Goal: Transaction & Acquisition: Download file/media

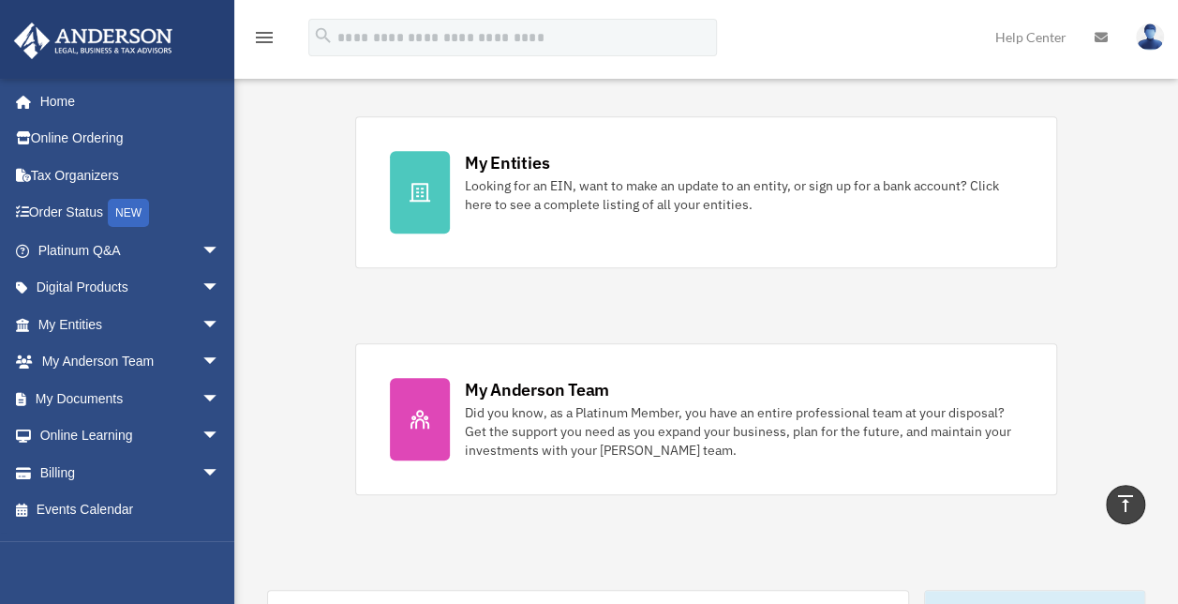
scroll to position [556, 0]
click at [202, 399] on span "arrow_drop_down" at bounding box center [220, 399] width 37 height 38
click at [96, 436] on link "Box" at bounding box center [137, 435] width 222 height 37
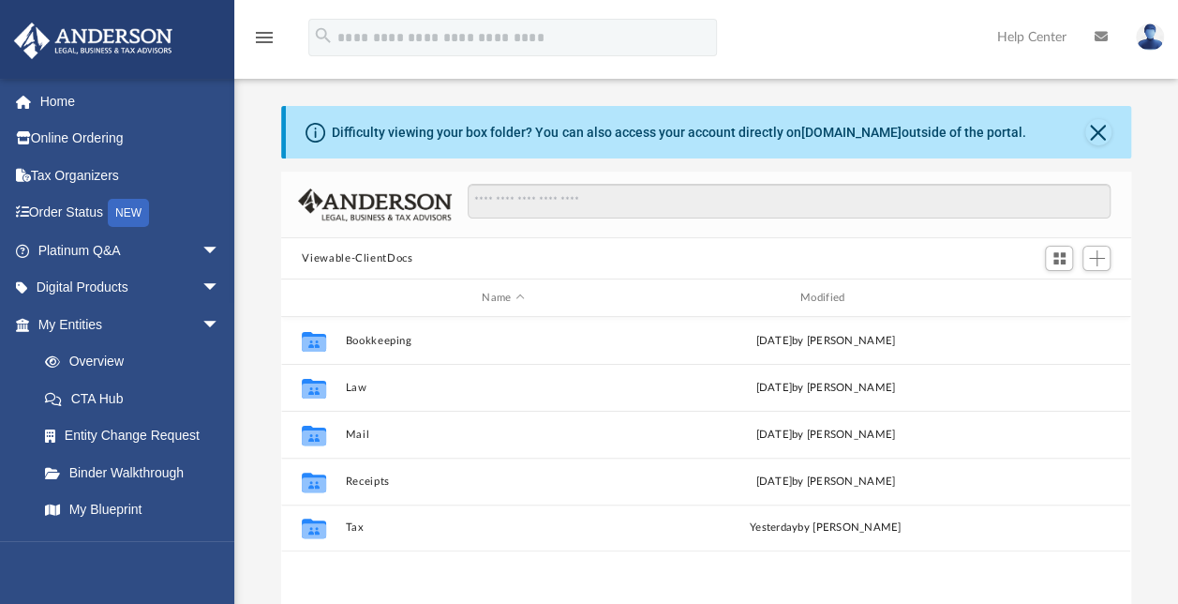
scroll to position [411, 834]
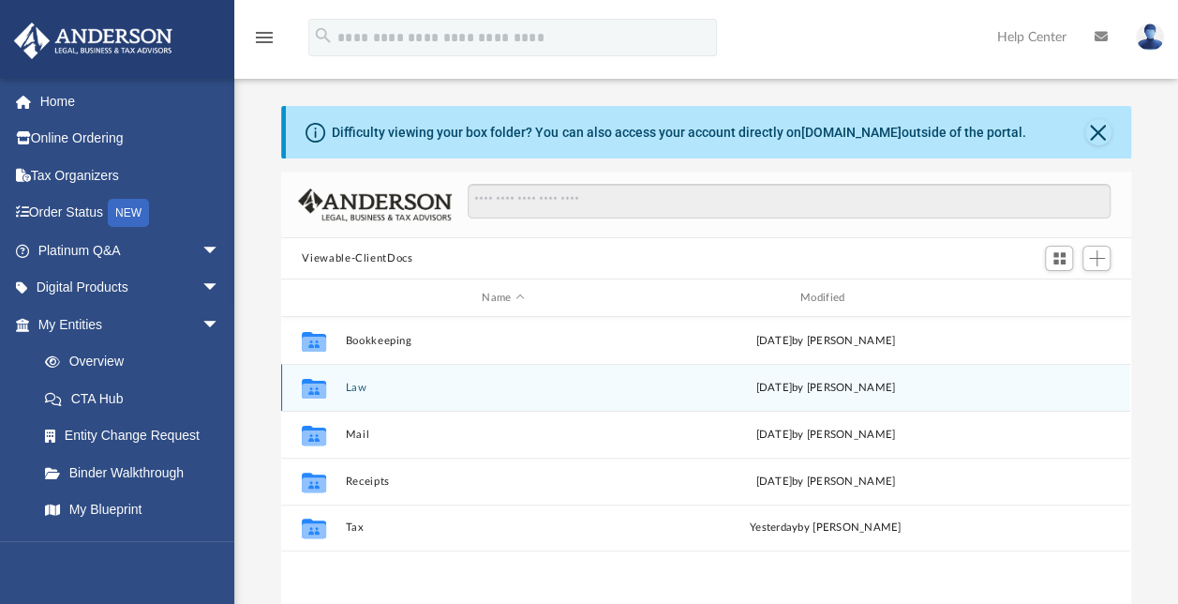
click at [358, 403] on div "Collaborated Folder Law Wed Sep 17 2025 by Morgan Winkler" at bounding box center [705, 387] width 849 height 47
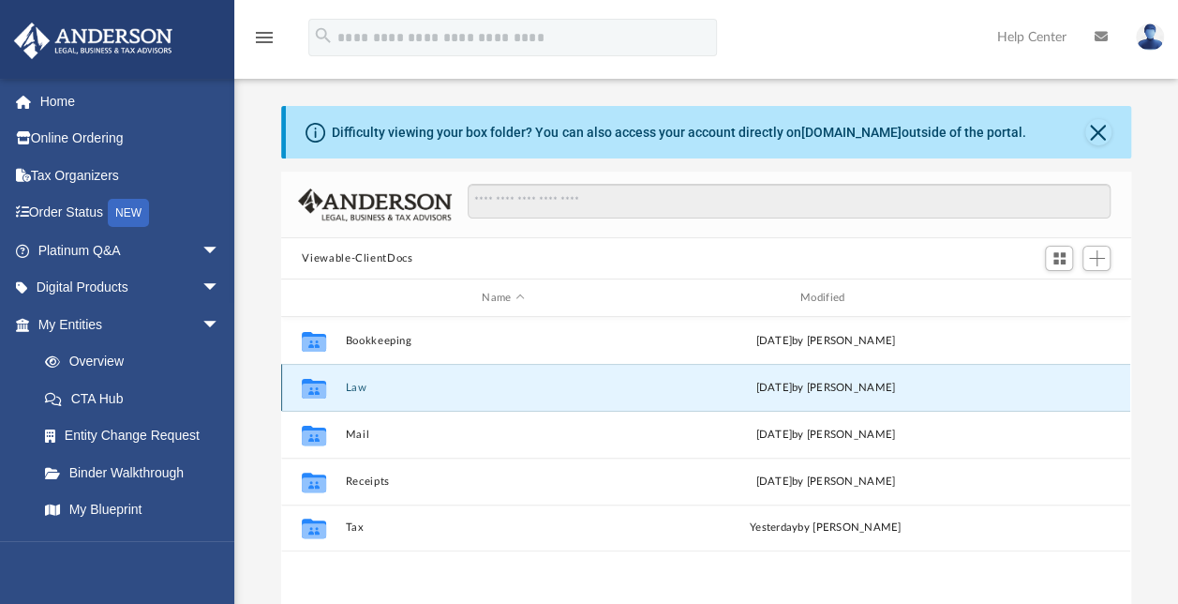
click at [360, 381] on button "Law" at bounding box center [503, 387] width 315 height 12
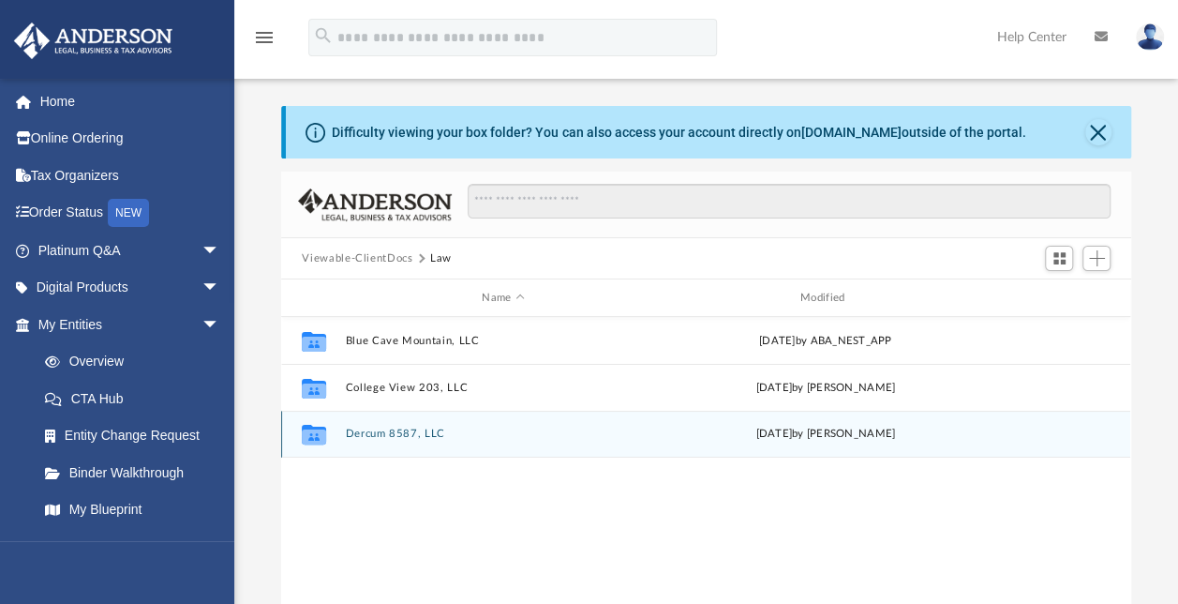
click at [392, 431] on button "Dercum 8587, LLC" at bounding box center [503, 433] width 315 height 12
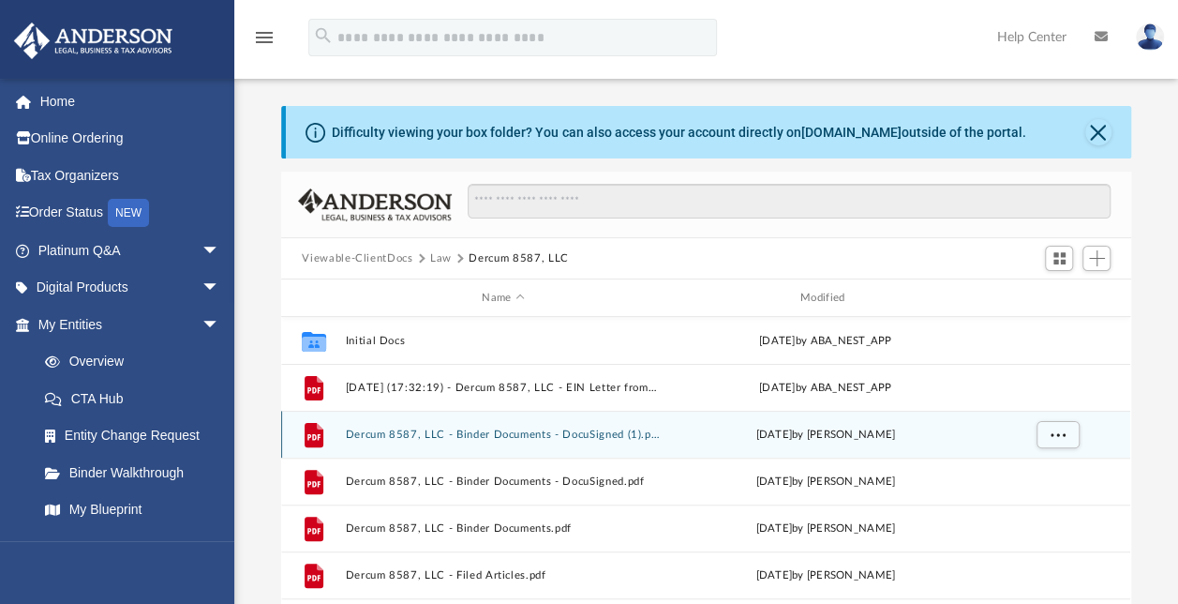
click at [471, 429] on button "Dercum 8587, LLC - Binder Documents - DocuSigned (1).pdf" at bounding box center [503, 434] width 315 height 12
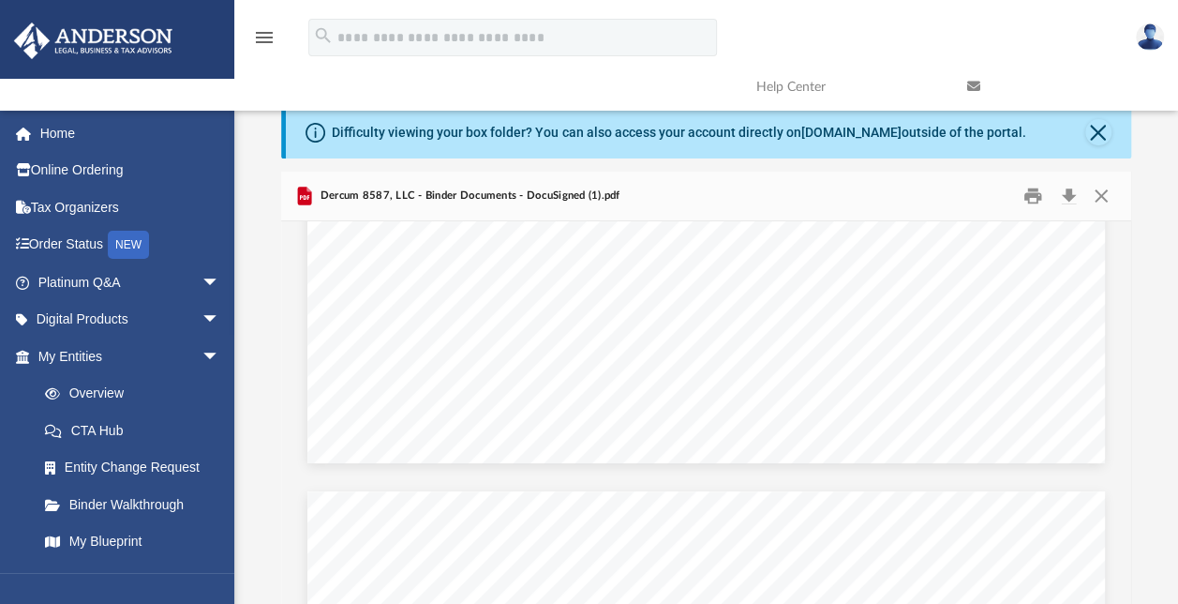
scroll to position [0, 0]
click at [1094, 139] on button "Close" at bounding box center [1098, 132] width 26 height 26
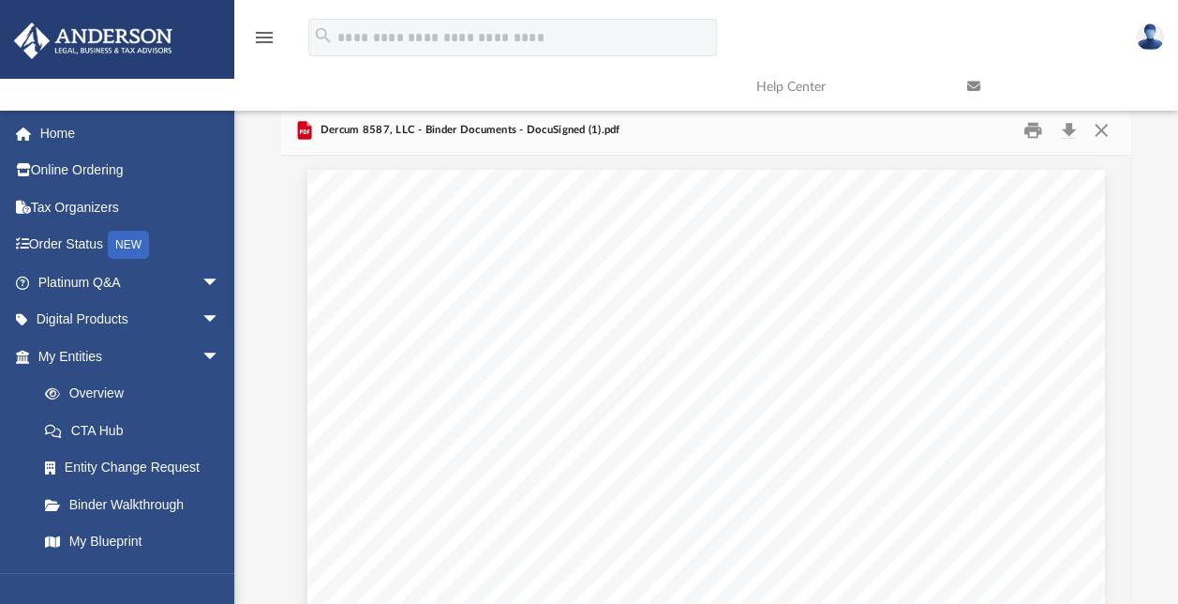
click at [1110, 123] on link at bounding box center [1058, 87] width 211 height 74
click at [1096, 131] on button "Close" at bounding box center [1101, 130] width 34 height 29
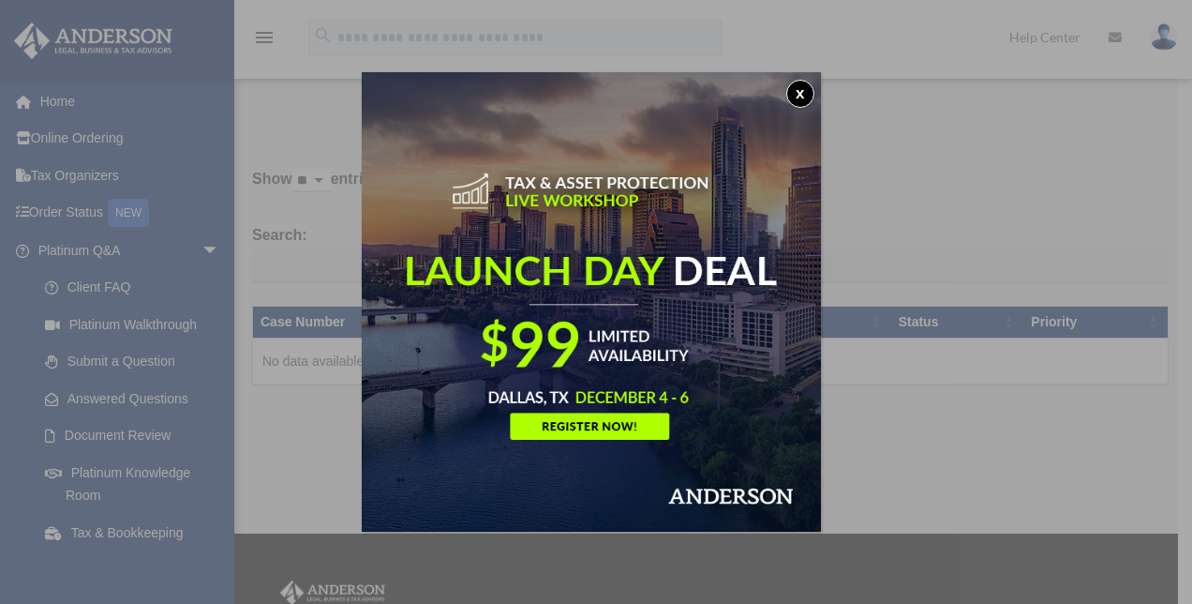
click at [808, 93] on button "x" at bounding box center [800, 94] width 28 height 28
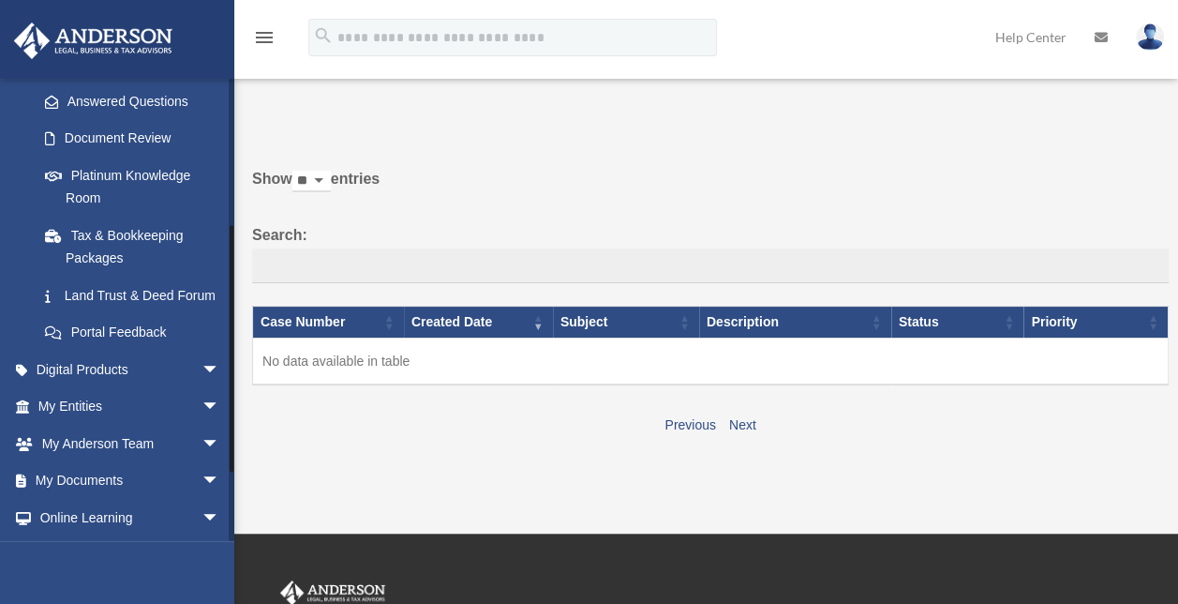
scroll to position [393, 0]
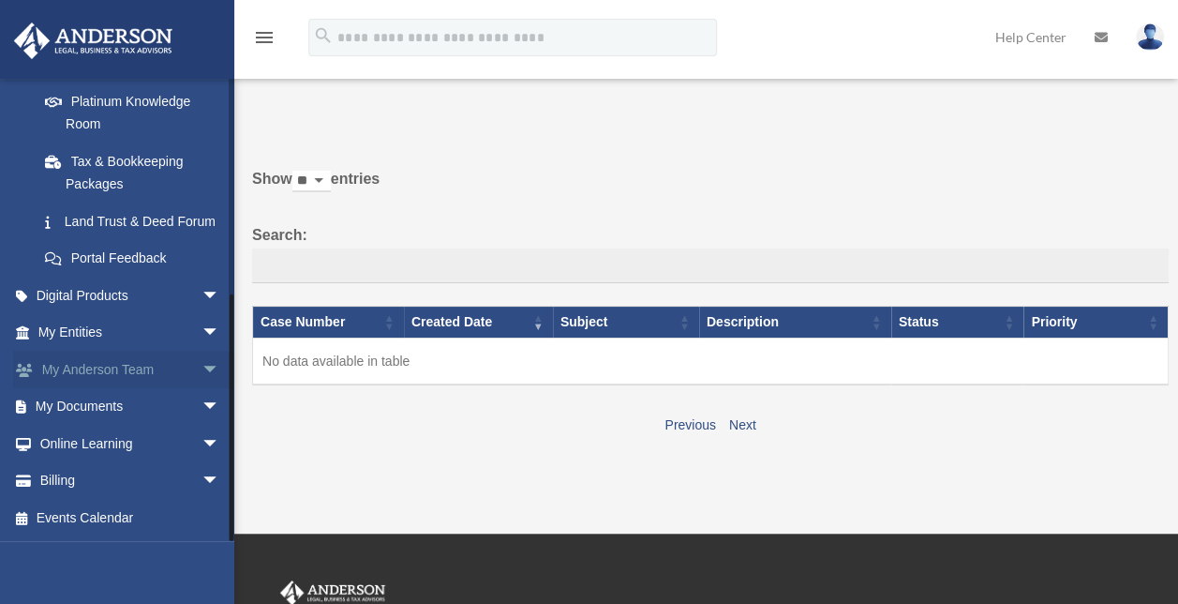
click at [154, 354] on link "My Anderson Team arrow_drop_down" at bounding box center [130, 369] width 235 height 37
click at [202, 404] on span "arrow_drop_down" at bounding box center [220, 407] width 37 height 38
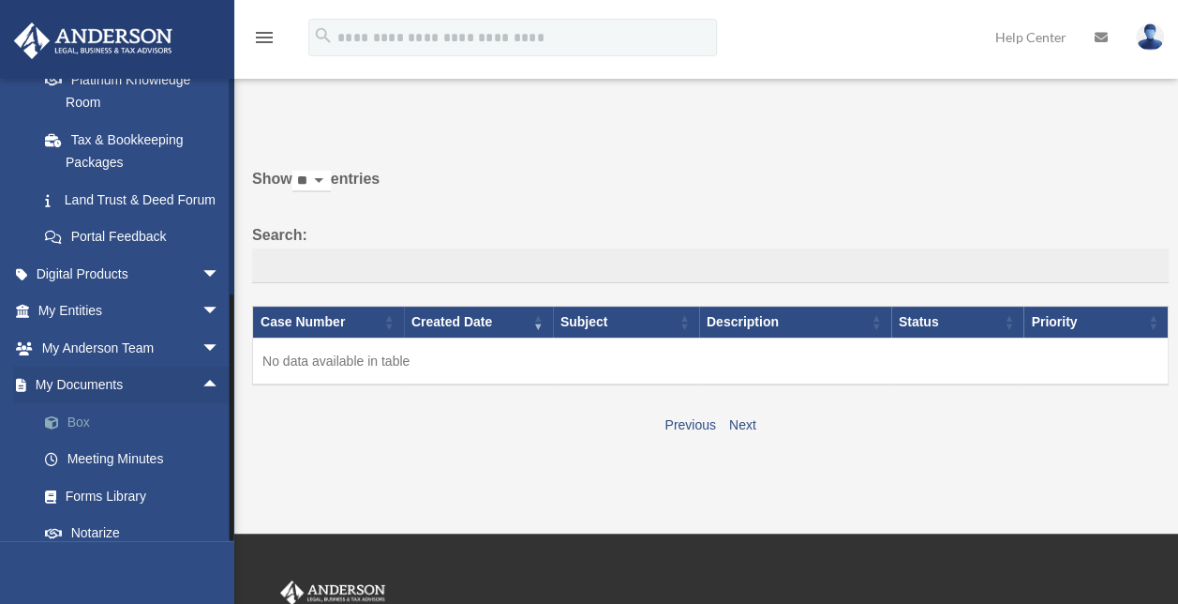
click at [75, 434] on link "Box" at bounding box center [137, 421] width 222 height 37
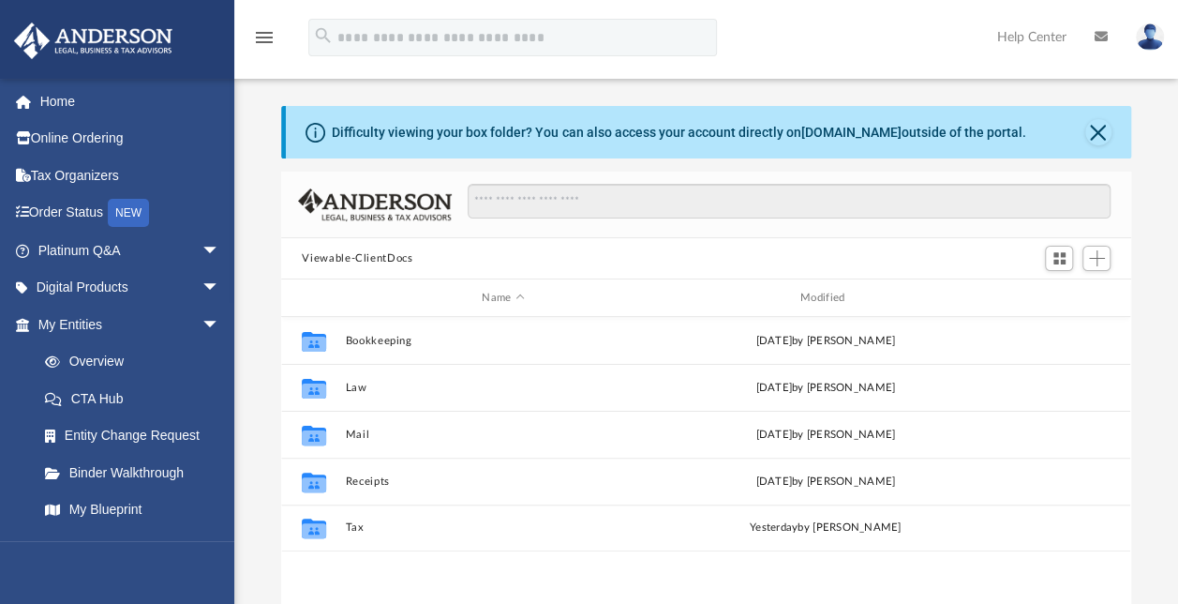
scroll to position [411, 834]
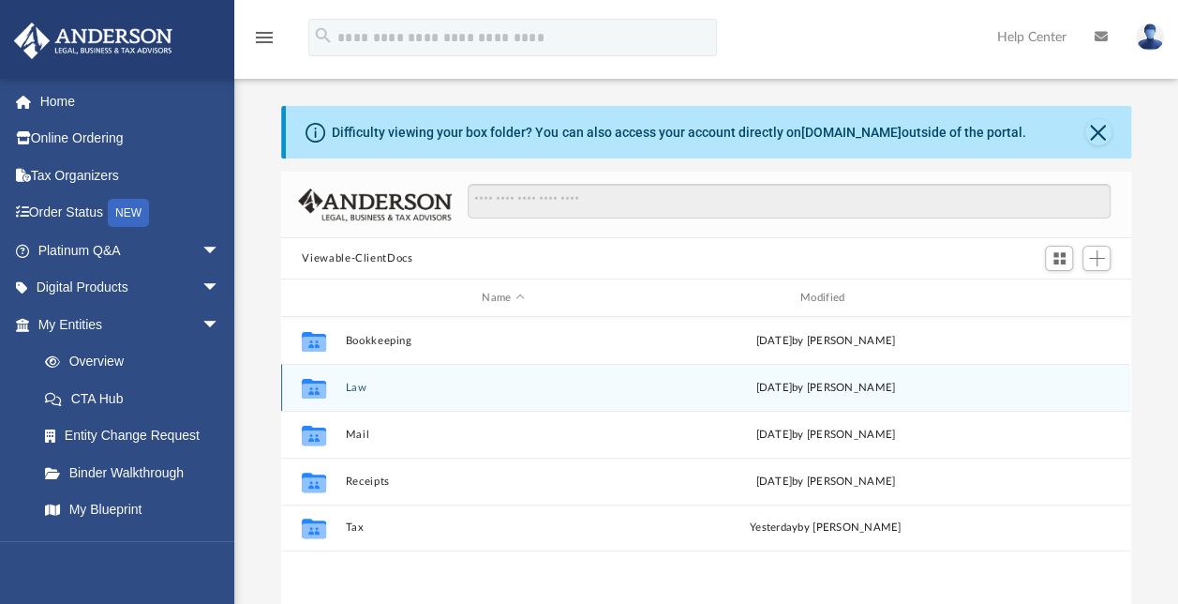
click at [360, 388] on button "Law" at bounding box center [503, 387] width 315 height 12
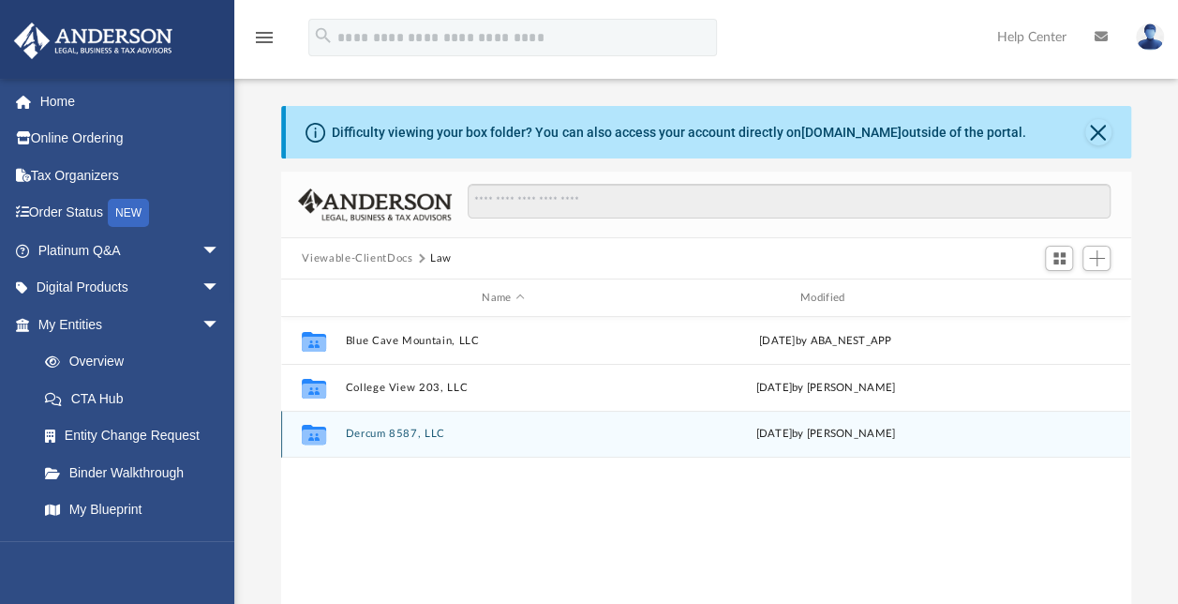
click at [388, 434] on button "Dercum 8587, LLC" at bounding box center [503, 433] width 315 height 12
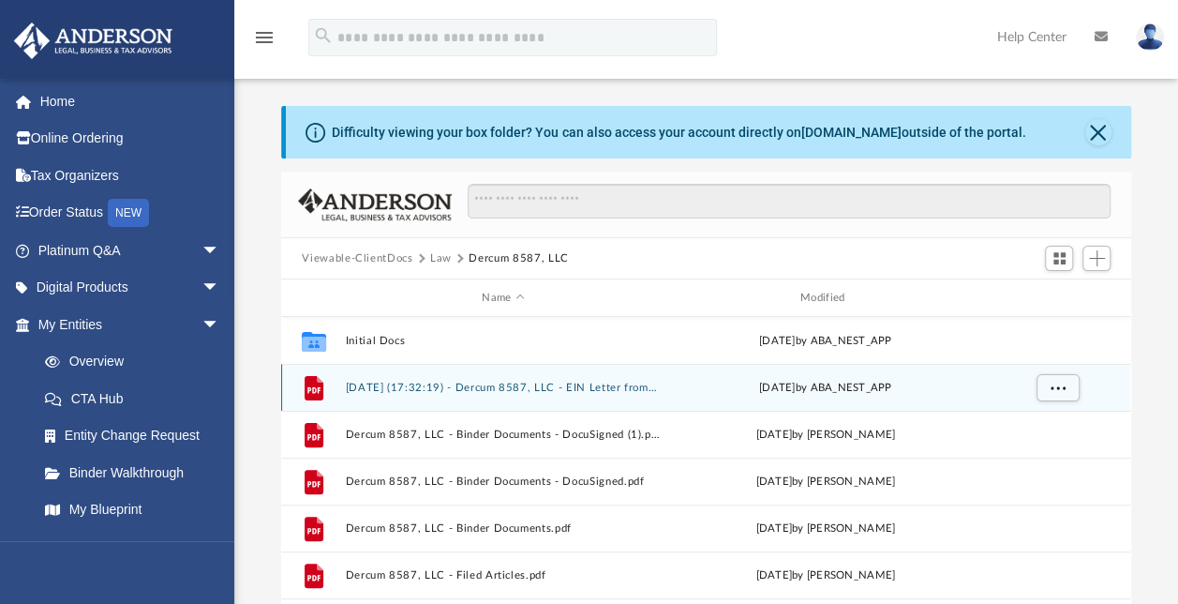
click at [497, 379] on div "File 2025.08.20 (17:32:19) - Dercum 8587, LLC - EIN Letter from IRS.pdf Wed Aug…" at bounding box center [705, 387] width 849 height 47
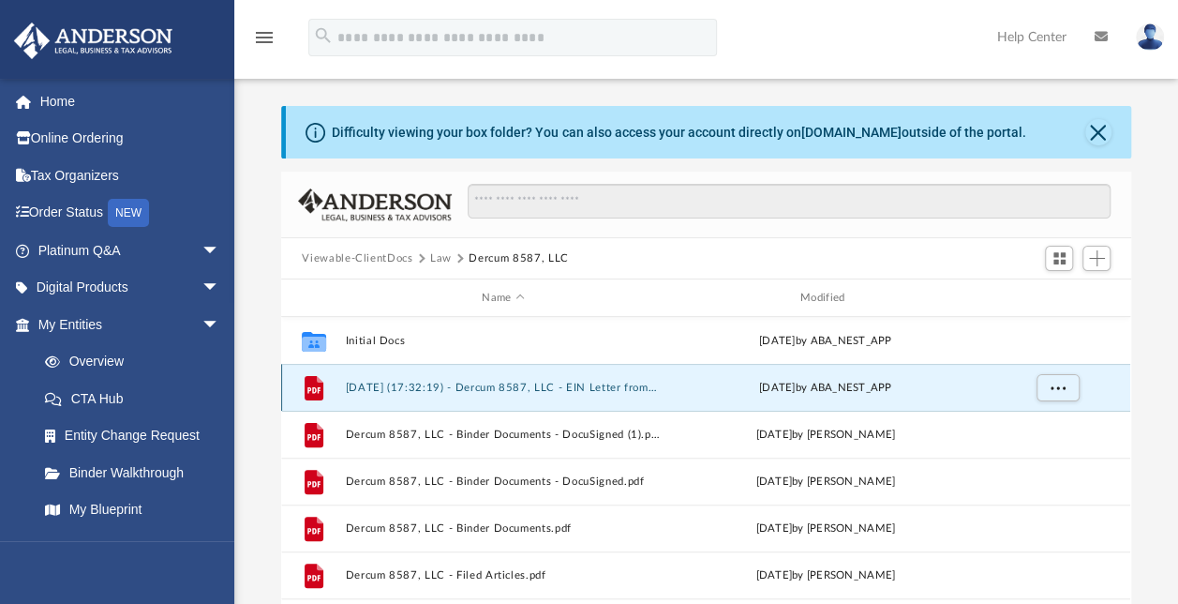
click at [529, 381] on button "2025.08.20 (17:32:19) - Dercum 8587, LLC - EIN Letter from IRS.pdf" at bounding box center [503, 387] width 315 height 12
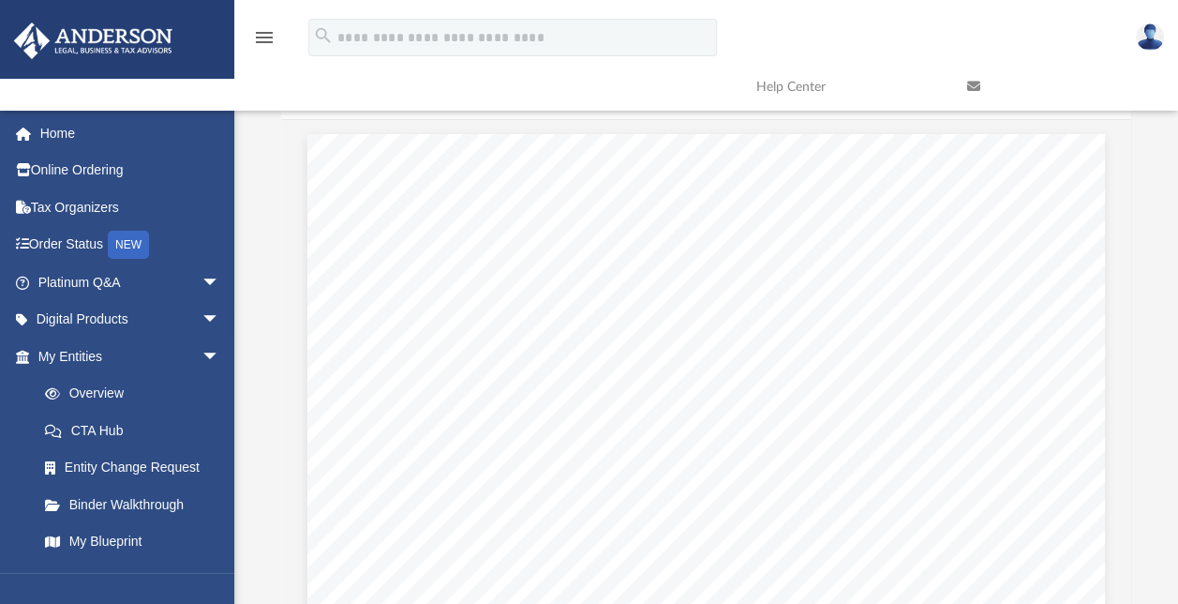
click at [979, 82] on icon at bounding box center [973, 86] width 13 height 13
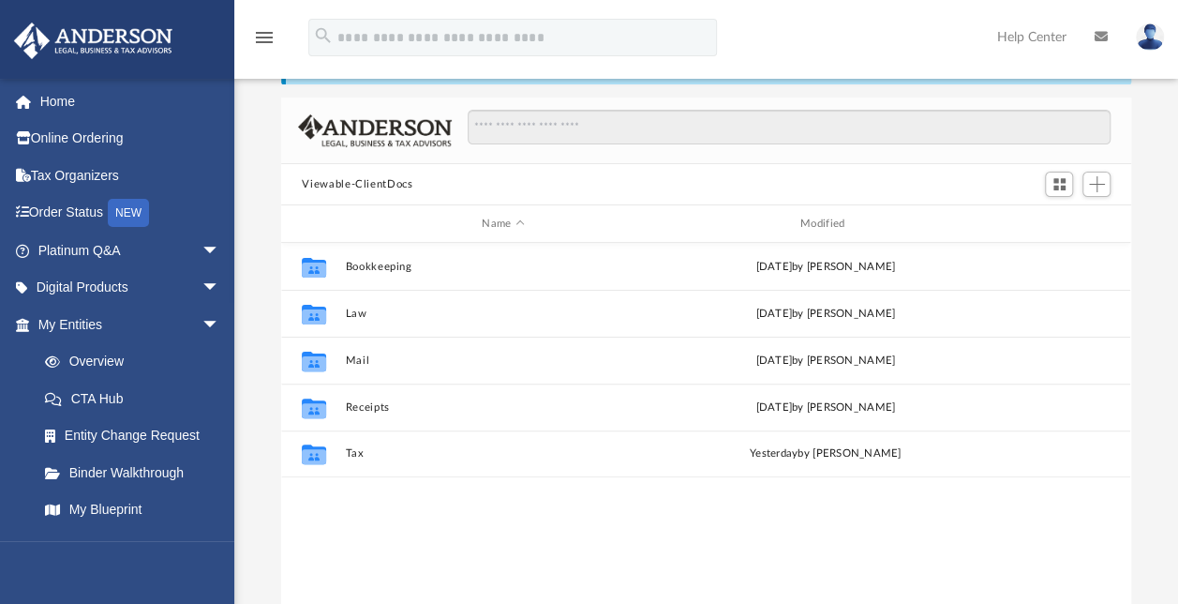
scroll to position [411, 834]
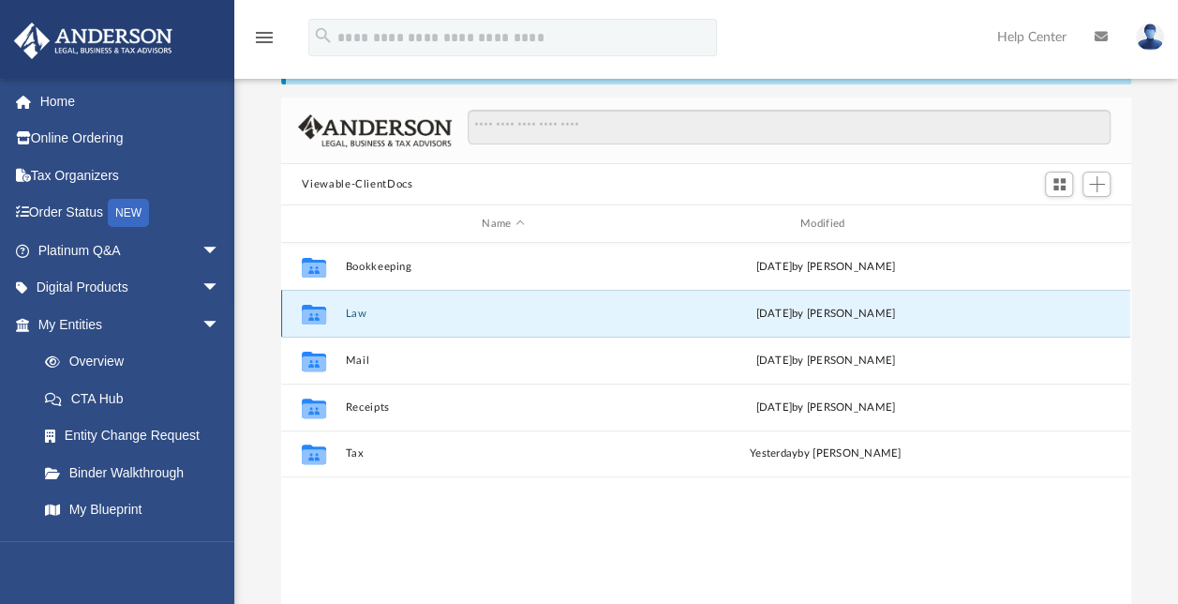
click at [371, 312] on button "Law" at bounding box center [503, 313] width 315 height 12
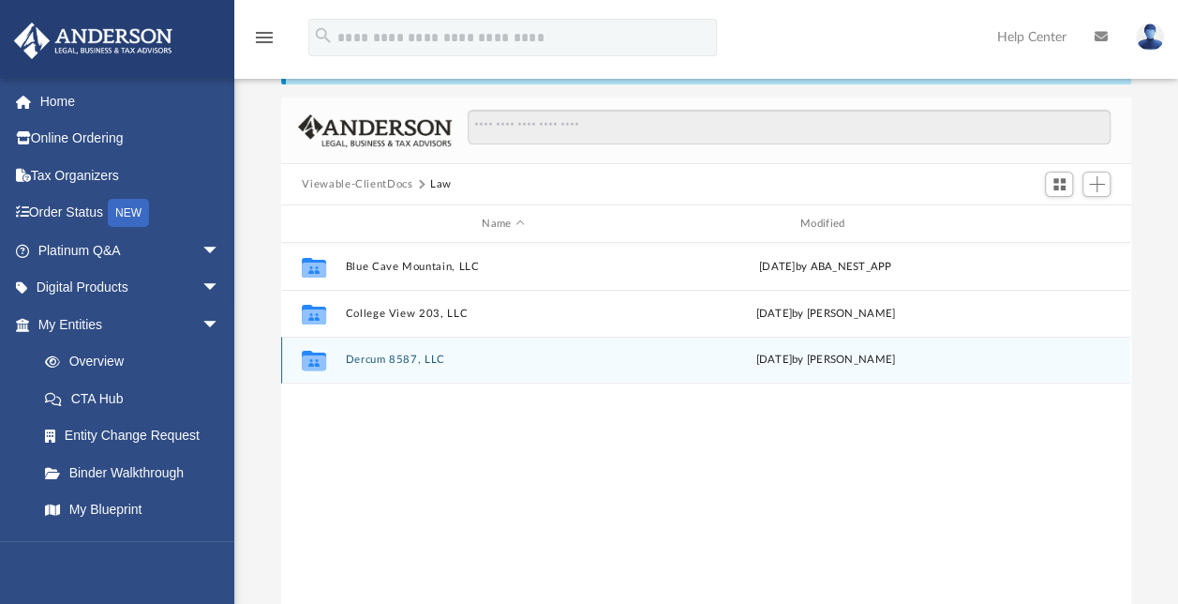
click at [379, 353] on button "Dercum 8587, LLC" at bounding box center [503, 359] width 315 height 12
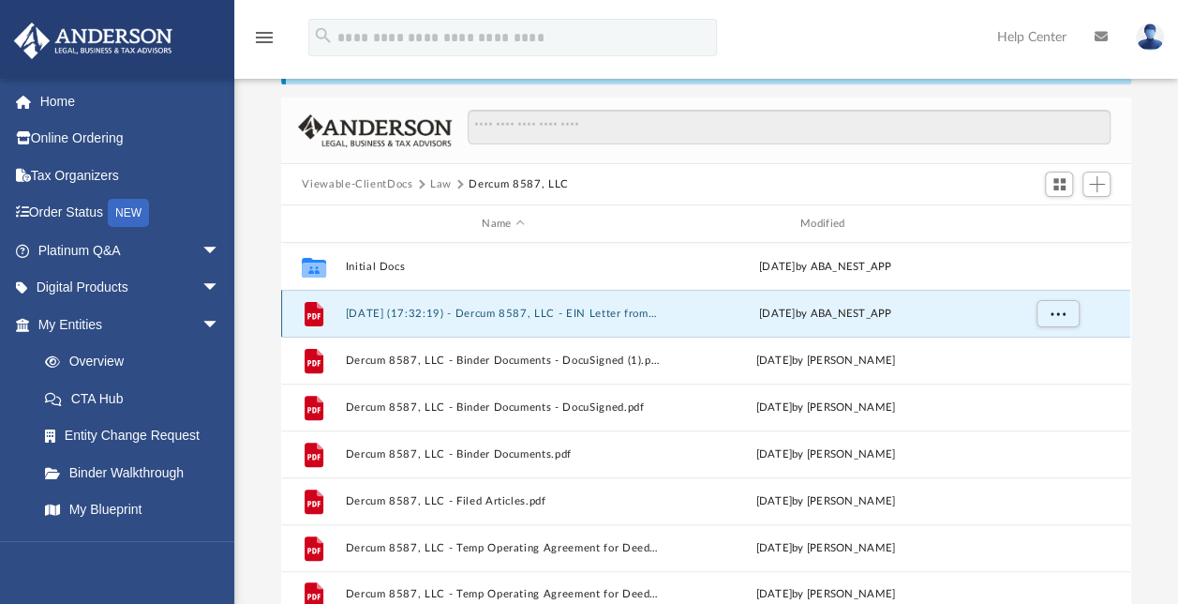
click at [491, 309] on button "[DATE] (17:32:19) - Dercum 8587, LLC - EIN Letter from IRS.pdf" at bounding box center [503, 313] width 315 height 12
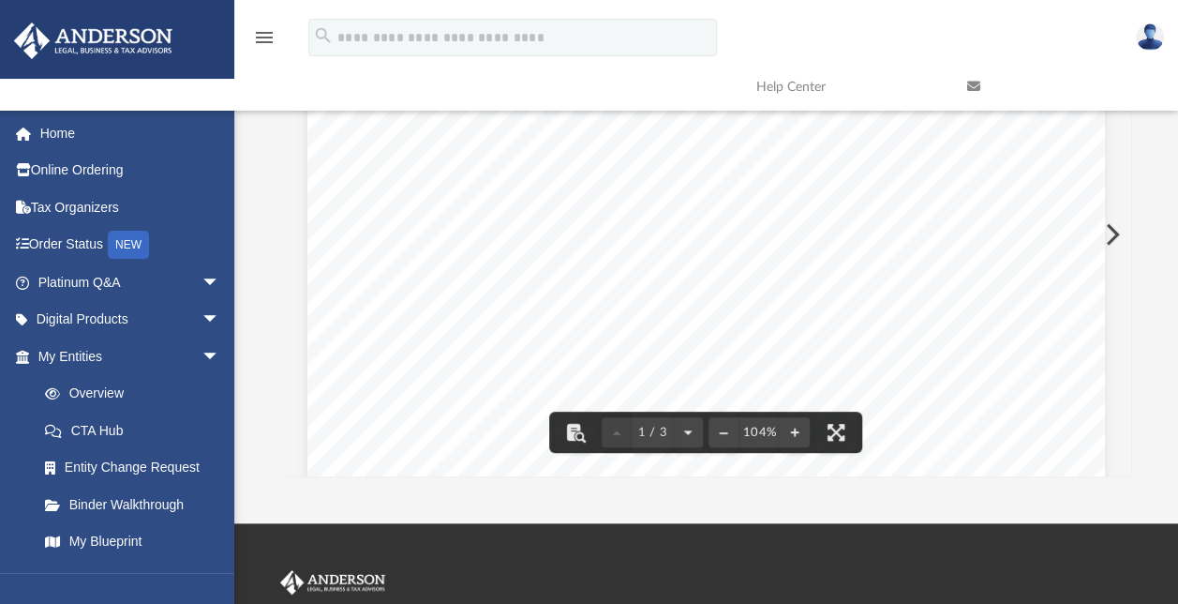
scroll to position [231, 0]
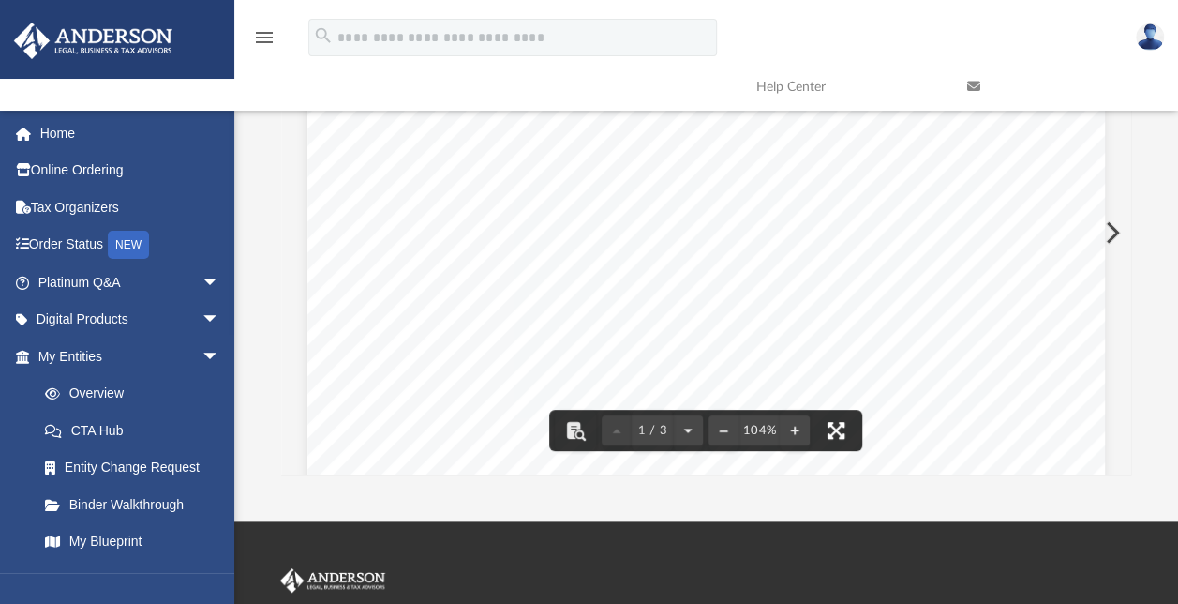
click at [838, 436] on button "File preview" at bounding box center [835, 430] width 41 height 41
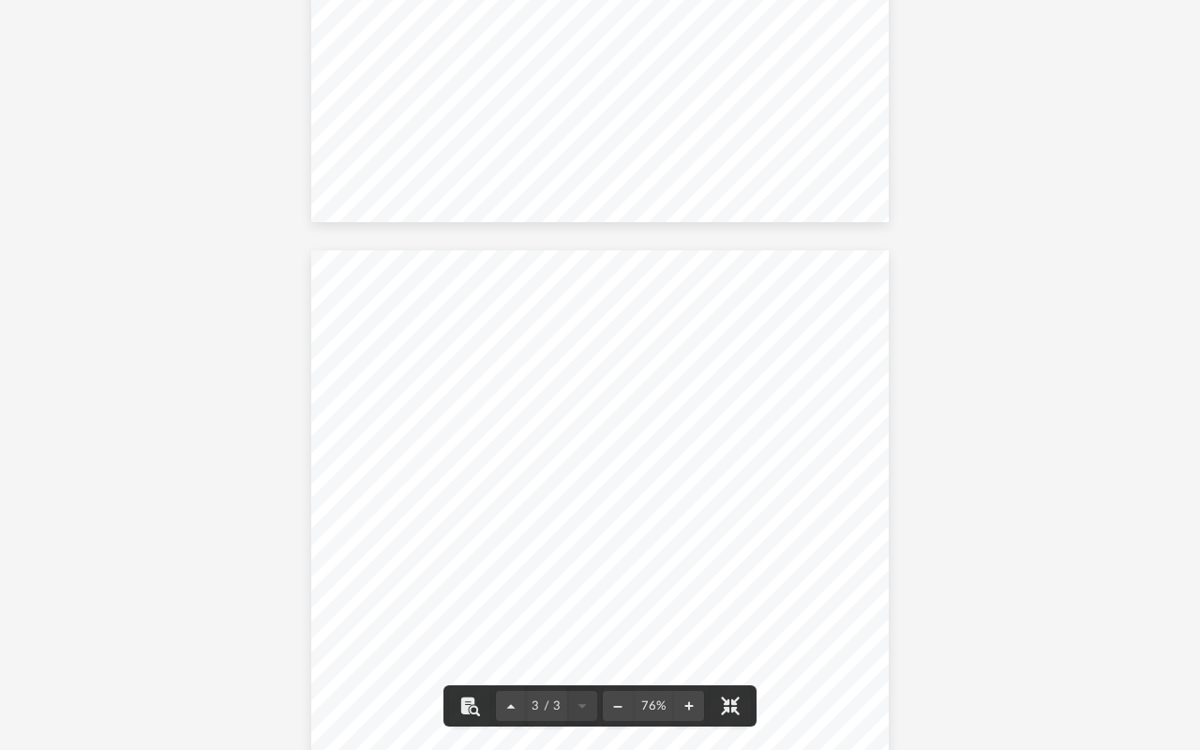
scroll to position [1572, 0]
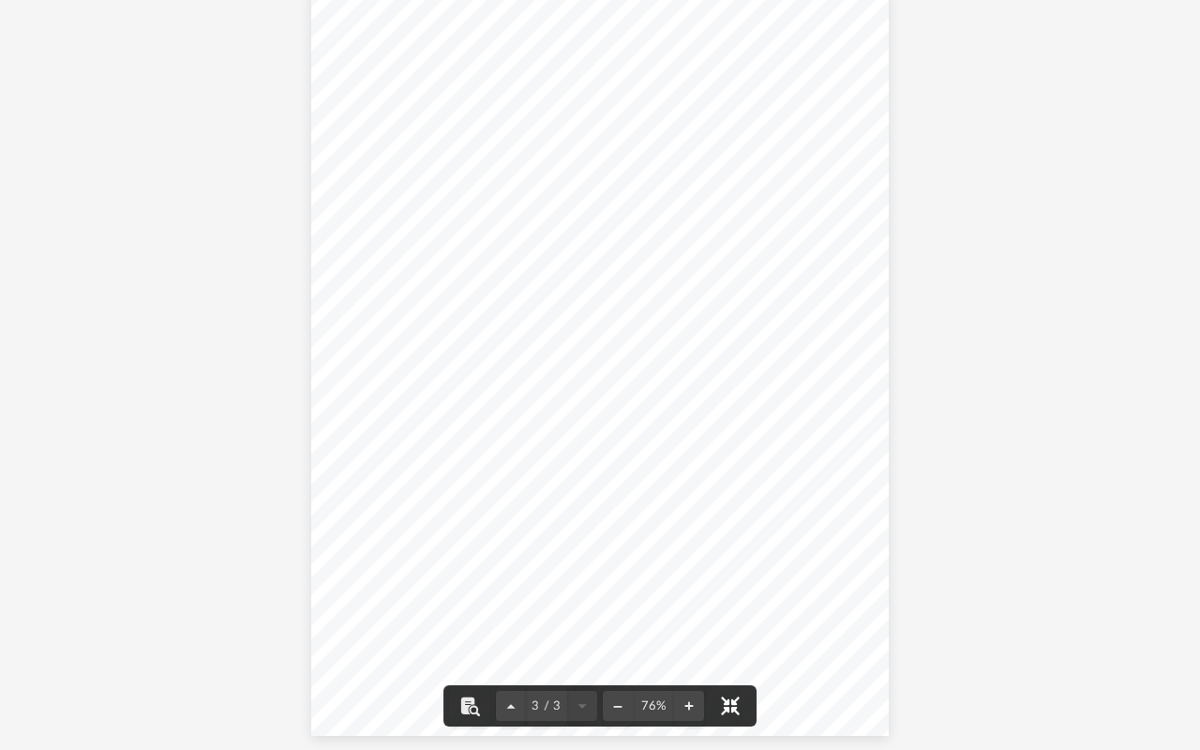
click at [729, 603] on button "File preview" at bounding box center [730, 705] width 41 height 41
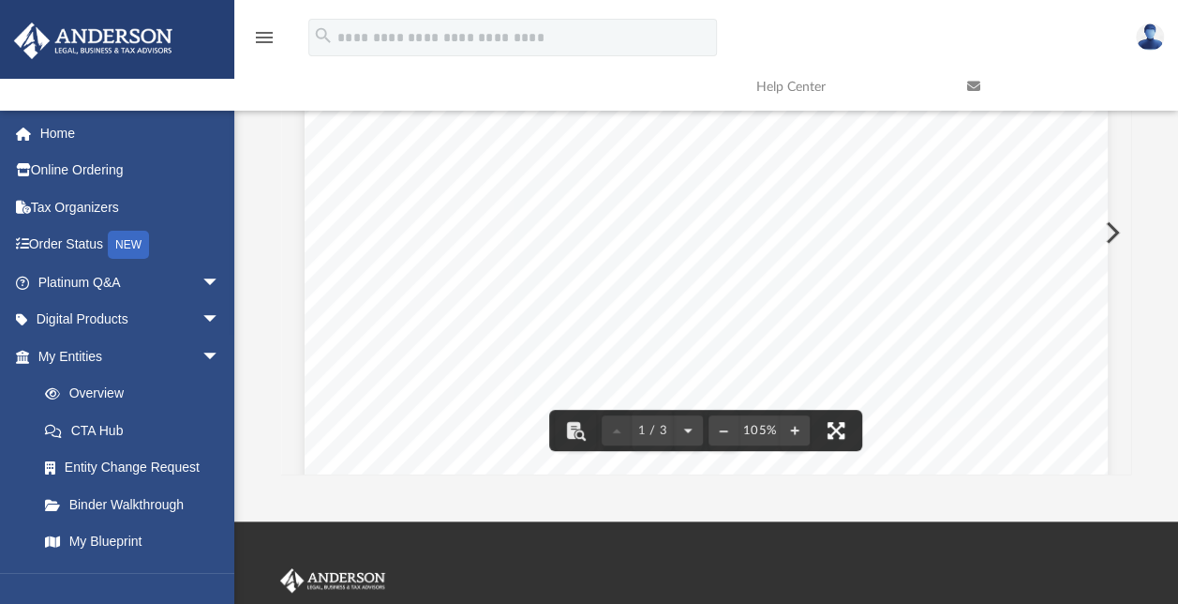
scroll to position [0, 0]
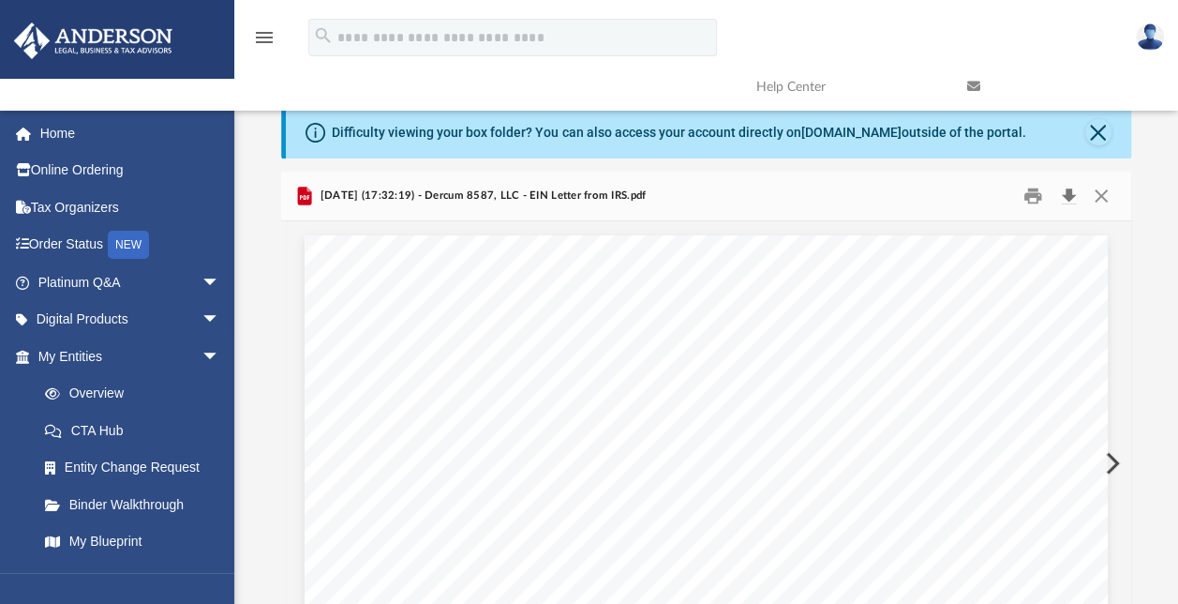
click at [1067, 191] on button "Download" at bounding box center [1069, 196] width 34 height 29
